Goal: Transaction & Acquisition: Book appointment/travel/reservation

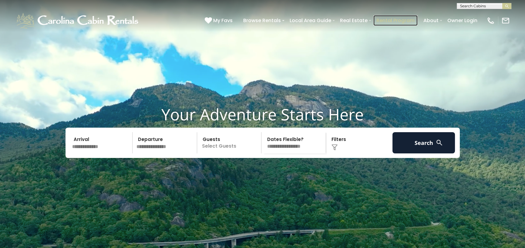
click at [403, 21] on link "Rental Program" at bounding box center [395, 20] width 44 height 11
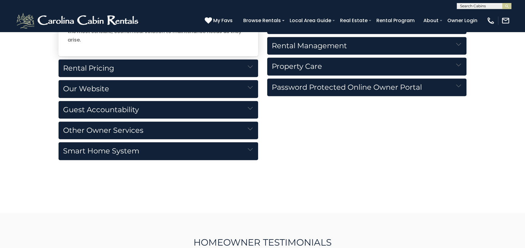
scroll to position [692, 0]
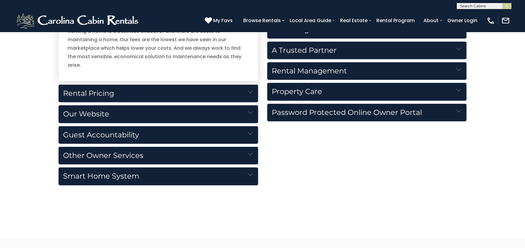
click at [249, 89] on img at bounding box center [250, 91] width 5 height 5
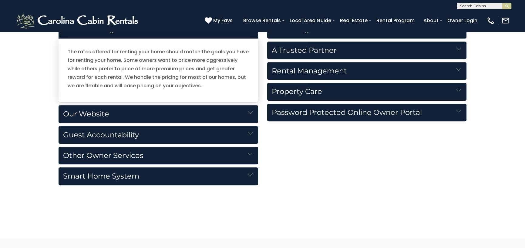
click at [399, 201] on div "Cost Management Renting a home is a business endeavor and there are costs to ma…" at bounding box center [262, 116] width 417 height 243
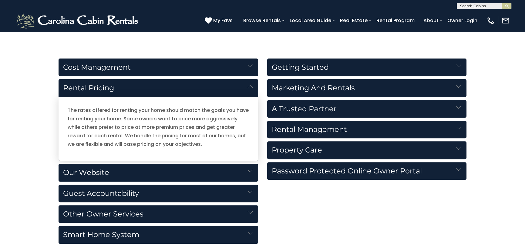
scroll to position [571, 0]
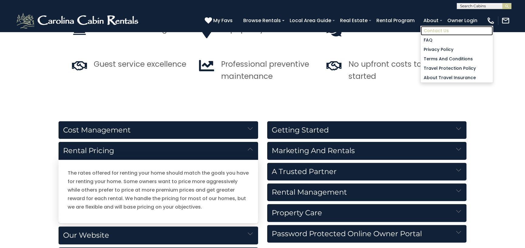
click at [436, 27] on link "Contact Us" at bounding box center [456, 30] width 72 height 9
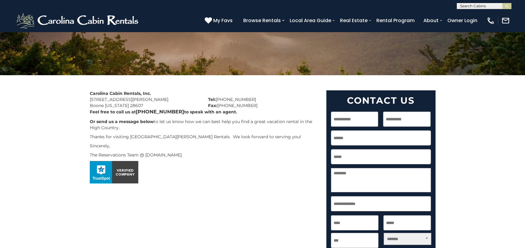
scroll to position [61, 0]
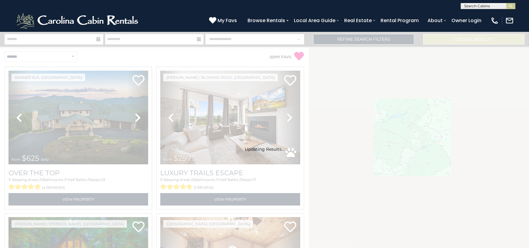
click at [474, 6] on input "text" at bounding box center [487, 7] width 53 height 6
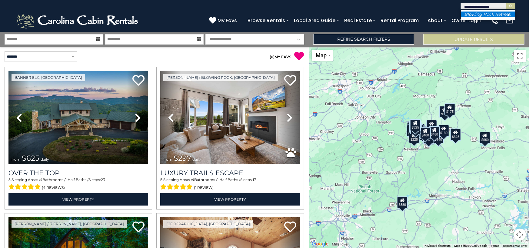
type input "**********"
click at [478, 17] on li "Blowing Rock Retr eat" at bounding box center [488, 14] width 54 height 5
click at [510, 6] on img "submit" at bounding box center [511, 6] width 5 height 5
